Goal: Information Seeking & Learning: Learn about a topic

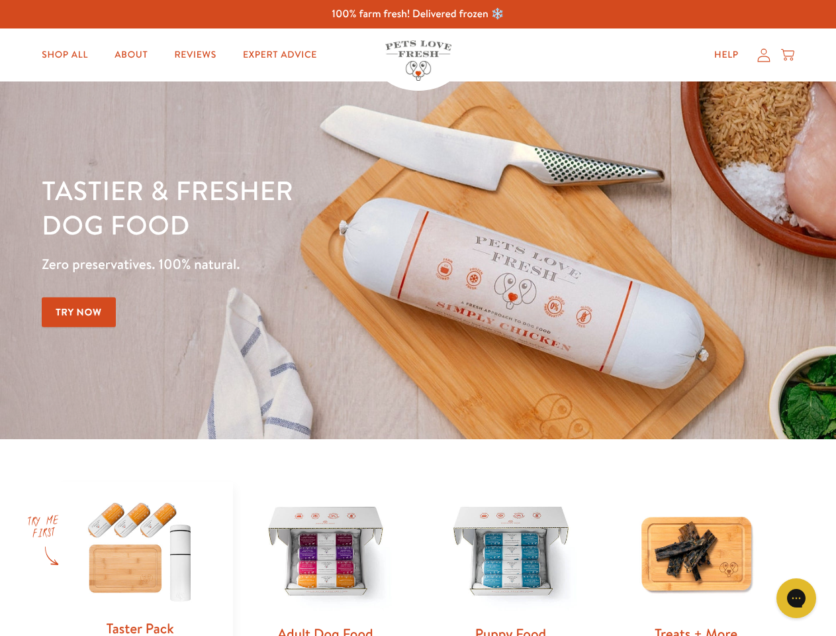
click at [418, 318] on div "Tastier & fresher dog food Zero preservatives. 100% natural. Try Now" at bounding box center [293, 260] width 502 height 175
click at [796, 598] on icon "Gorgias live chat" at bounding box center [796, 597] width 13 height 13
